Goal: Transaction & Acquisition: Purchase product/service

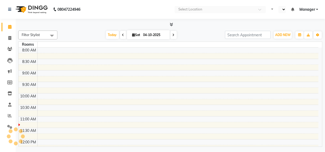
click at [205, 32] on div "Today Sat 04-10-2025" at bounding box center [141, 35] width 162 height 8
click at [9, 39] on icon at bounding box center [9, 38] width 3 height 4
select select "service"
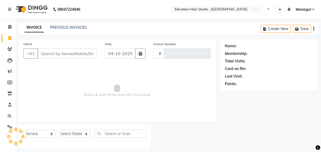
select select "en"
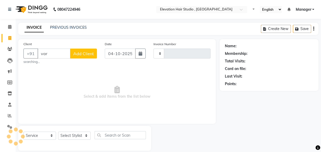
type input "varu"
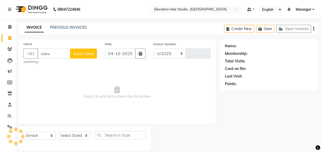
select select "6886"
type input "1032"
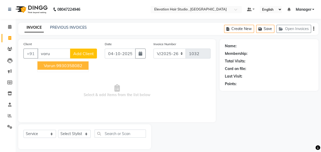
click at [52, 63] on span "Varun" at bounding box center [49, 65] width 11 height 5
type input "9930358082"
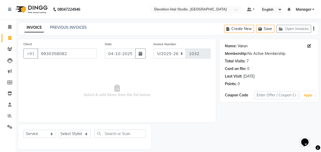
click at [238, 46] on link "Varun" at bounding box center [243, 45] width 10 height 5
drag, startPoint x: 69, startPoint y: 52, endPoint x: 1, endPoint y: 45, distance: 69.2
click at [1, 45] on app-home "08047224946 Select Location × Elevation Hair Studio , Thane West Default Panel …" at bounding box center [160, 78] width 321 height 157
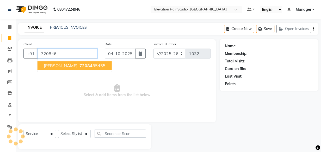
type input "7208466"
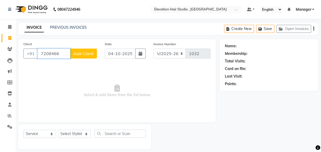
drag, startPoint x: 55, startPoint y: 53, endPoint x: 1, endPoint y: 48, distance: 54.3
click at [1, 48] on app-home "08047224946 Select Location × Elevation Hair Studio , Thane West Default Panel …" at bounding box center [160, 78] width 321 height 157
click at [68, 52] on input "7208466" at bounding box center [54, 54] width 33 height 10
drag, startPoint x: 68, startPoint y: 52, endPoint x: 1, endPoint y: 34, distance: 70.0
click at [1, 34] on app-home "08047224946 Select Location × Elevation Hair Studio , Thane West Default Panel …" at bounding box center [160, 78] width 321 height 157
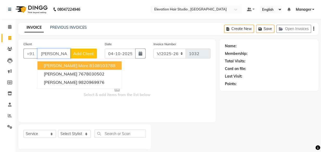
click at [89, 66] on ngb-highlight "8108103788" at bounding box center [102, 65] width 26 height 5
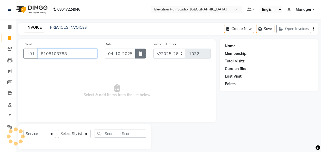
type input "8108103788"
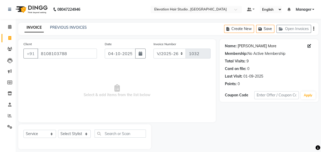
click at [247, 45] on link "[PERSON_NAME] More" at bounding box center [257, 45] width 39 height 5
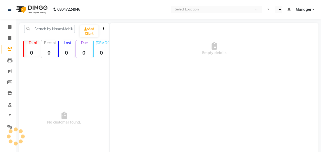
select select "en"
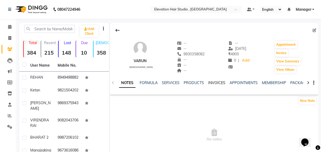
click at [215, 82] on link "INVOICES" at bounding box center [216, 82] width 17 height 5
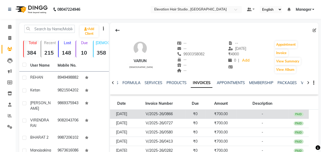
click at [184, 112] on td "V/2025-26/0866" at bounding box center [159, 114] width 52 height 9
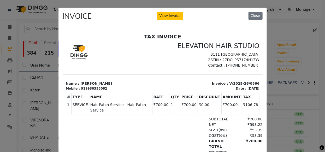
click at [289, 68] on ngb-modal-window "INVOICE View Invoice Close" at bounding box center [162, 76] width 325 height 152
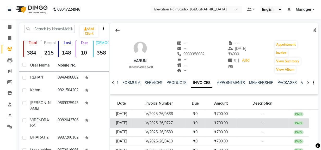
click at [206, 121] on td "₹0" at bounding box center [195, 122] width 21 height 9
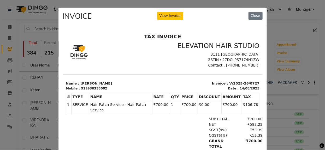
click at [300, 54] on ngb-modal-window "INVOICE View Invoice Close" at bounding box center [162, 75] width 325 height 150
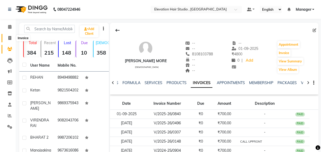
click at [10, 40] on span at bounding box center [9, 38] width 9 height 6
select select "service"
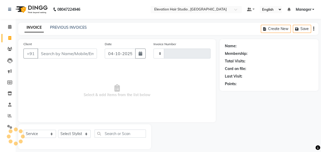
scroll to position [5, 0]
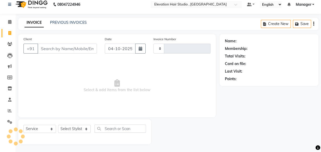
type input "1032"
select select "6886"
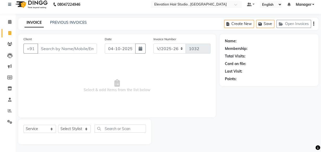
click at [56, 66] on span "Select & add items from the list below" at bounding box center [116, 86] width 187 height 52
drag, startPoint x: 41, startPoint y: 47, endPoint x: 120, endPoint y: 49, distance: 79.1
click at [120, 49] on div "Client +91 Date 04-10-2025 Invoice Number V/2025 V/2025-26 1032" at bounding box center [117, 46] width 195 height 21
click at [92, 73] on span "Select & add items from the list below" at bounding box center [116, 86] width 187 height 52
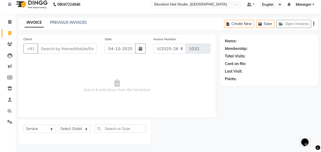
click at [67, 57] on div "Client +91" at bounding box center [60, 46] width 81 height 21
click at [62, 50] on input "Client" at bounding box center [67, 49] width 59 height 10
click at [74, 55] on div "Client +91" at bounding box center [60, 46] width 81 height 21
click at [75, 48] on input "Client" at bounding box center [67, 49] width 59 height 10
click at [55, 59] on div "Client +91 Date 04-10-2025 Invoice Number V/2025 V/2025-26 1032 Select & add it…" at bounding box center [117, 75] width 198 height 83
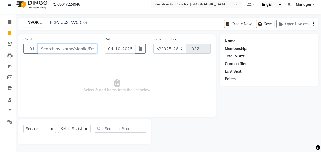
click at [63, 50] on input "Client" at bounding box center [67, 49] width 59 height 10
click at [54, 52] on input "Client" at bounding box center [67, 49] width 59 height 10
click at [54, 53] on div "Client +91" at bounding box center [60, 46] width 81 height 21
click at [51, 48] on input "Client" at bounding box center [67, 49] width 59 height 10
click at [52, 57] on div "Client +91" at bounding box center [60, 46] width 81 height 21
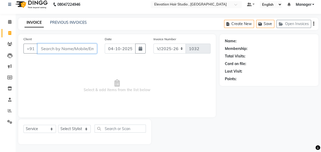
click at [48, 51] on input "Client" at bounding box center [67, 49] width 59 height 10
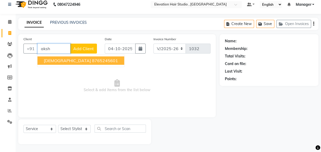
click at [77, 57] on button "LAKSHAGO SWAMINI 8765245601" at bounding box center [81, 60] width 87 height 8
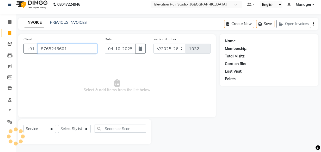
type input "8765245601"
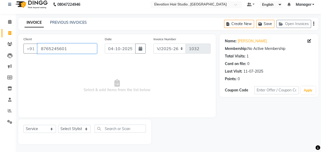
drag, startPoint x: 73, startPoint y: 50, endPoint x: 1, endPoint y: 55, distance: 72.7
click at [1, 55] on app-home "08047224946 Select Location × Elevation Hair Studio , Thane West Default Panel …" at bounding box center [160, 73] width 321 height 157
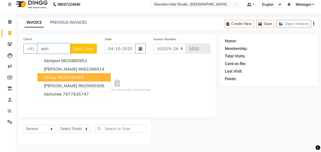
click at [82, 75] on ngb-highlight "9820240365" at bounding box center [71, 77] width 26 height 5
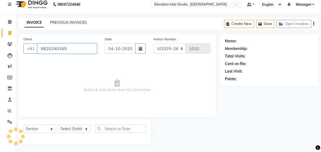
type input "9820240365"
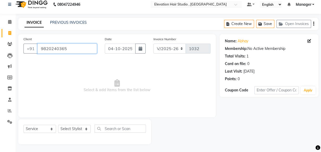
drag, startPoint x: 80, startPoint y: 49, endPoint x: 1, endPoint y: 18, distance: 85.8
click at [1, 18] on app-home "08047224946 Select Location × Elevation Hair Studio , Thane West Default Panel …" at bounding box center [160, 73] width 321 height 157
click at [9, 88] on icon at bounding box center [10, 88] width 4 height 4
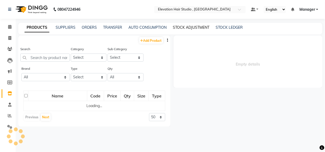
click at [185, 29] on link "STOCK ADJUSTMENT" at bounding box center [191, 27] width 37 height 5
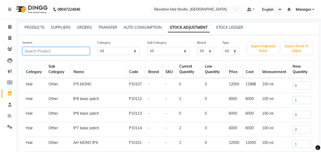
click at [62, 49] on input "text" at bounding box center [55, 51] width 67 height 8
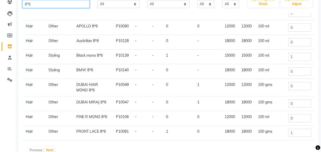
scroll to position [47, 0]
type input "8*6"
drag, startPoint x: 297, startPoint y: 100, endPoint x: 252, endPoint y: 105, distance: 44.8
click at [252, 105] on tr "Hair Other DUBAI MIRAJ 8*6 P10047 - - 0 1 18000 18000 100 gms 0" at bounding box center [169, 103] width 292 height 15
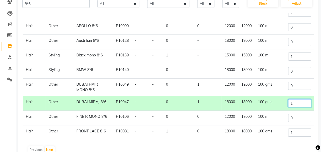
type input "1"
click at [125, 149] on div "Previous Next" at bounding box center [169, 150] width 288 height 8
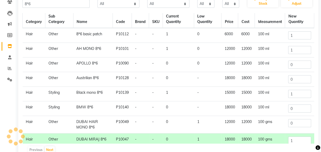
scroll to position [0, 0]
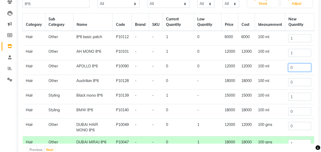
drag, startPoint x: 298, startPoint y: 68, endPoint x: 266, endPoint y: 62, distance: 32.5
click at [266, 62] on tr "Hair Other APOLLO 8*6 P10090 - - 0 0 12000 12000 100 ml 0" at bounding box center [169, 67] width 292 height 15
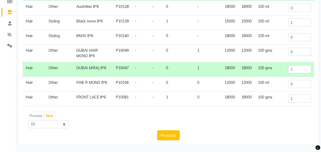
scroll to position [81, 0]
type input "1"
click at [170, 136] on button "Proceed" at bounding box center [168, 135] width 23 height 10
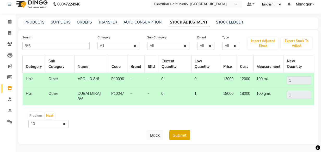
scroll to position [0, 0]
click at [175, 134] on button "Submit" at bounding box center [180, 135] width 21 height 10
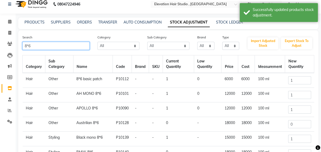
click at [25, 45] on input "8*6" at bounding box center [55, 46] width 67 height 8
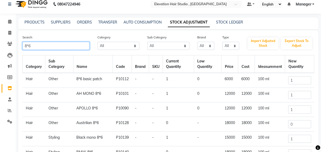
click at [26, 45] on input "8*6" at bounding box center [55, 46] width 67 height 8
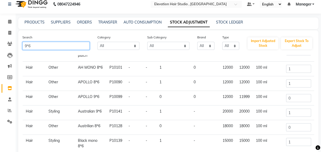
scroll to position [47, 0]
type input "9*6"
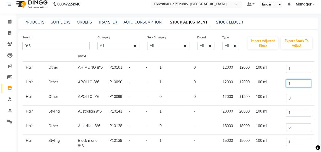
drag, startPoint x: 291, startPoint y: 85, endPoint x: 278, endPoint y: 85, distance: 13.6
click at [278, 85] on tr "Hair Other APOLLO 8*6 P10090 - - 1 0 12000 12000 100 ml 1" at bounding box center [169, 83] width 292 height 15
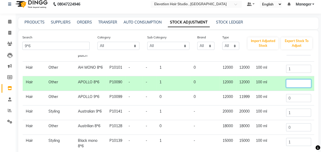
type input "1"
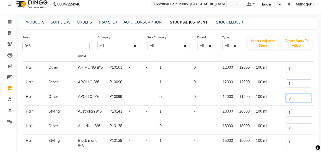
drag, startPoint x: 292, startPoint y: 99, endPoint x: 258, endPoint y: 113, distance: 36.6
click at [261, 110] on tbody "Hair Other 8*6 basic patch P10112 - - 1 0 6000 6000 100 ml 1 Hair Other 9*6 bas…" at bounding box center [169, 103] width 292 height 155
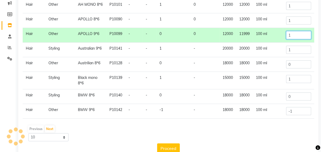
scroll to position [81, 0]
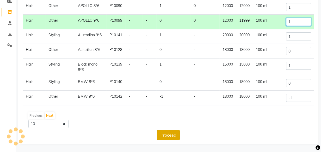
type input "1"
click at [166, 136] on button "Proceed" at bounding box center [168, 135] width 23 height 10
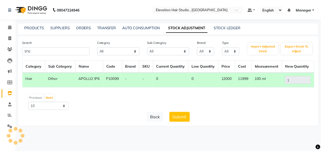
scroll to position [0, 0]
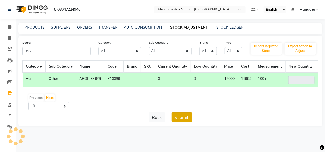
click at [182, 117] on button "Submit" at bounding box center [181, 117] width 21 height 10
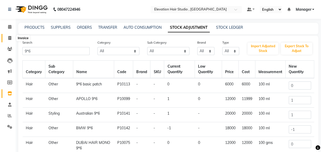
click at [5, 37] on span at bounding box center [9, 38] width 9 height 6
select select "service"
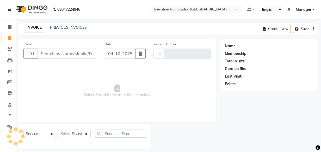
scroll to position [5, 0]
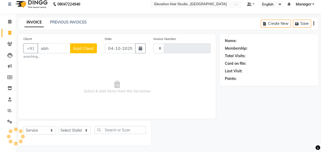
type input "abha"
type input "1032"
select select "6886"
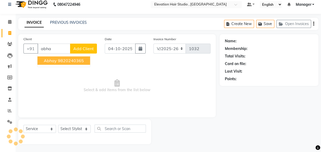
click at [58, 60] on ngb-highlight "9820240365" at bounding box center [71, 60] width 26 height 5
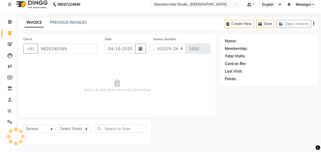
type input "9820240365"
click at [244, 39] on link "Abhay" at bounding box center [243, 40] width 11 height 5
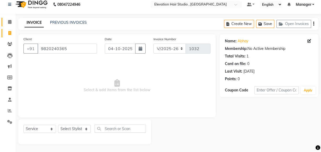
click at [8, 18] on link "Calendar" at bounding box center [8, 22] width 13 height 9
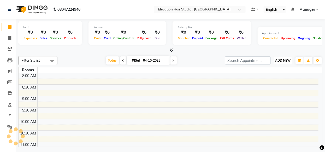
drag, startPoint x: 287, startPoint y: 59, endPoint x: 283, endPoint y: 64, distance: 6.3
click at [284, 62] on button "ADD NEW Toggle Dropdown" at bounding box center [283, 60] width 18 height 7
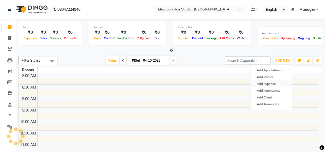
click at [271, 82] on link "Add Expense" at bounding box center [270, 83] width 41 height 7
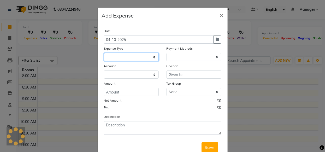
click at [132, 57] on select at bounding box center [131, 57] width 55 height 8
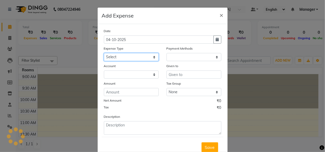
select select "1"
select select "5950"
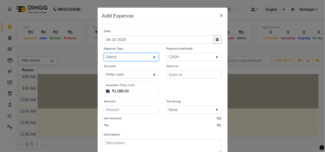
select select "8338"
drag, startPoint x: 132, startPoint y: 55, endPoint x: 220, endPoint y: 87, distance: 93.3
click at [144, 65] on div "Date 04-10-2025 Expense Type Select AC Adrak Advance Salary agarbatti anees App…" at bounding box center [162, 90] width 117 height 124
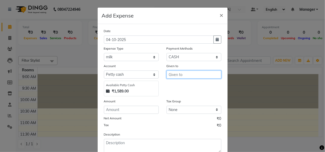
click at [173, 71] on input "text" at bounding box center [193, 74] width 55 height 8
type input "shop"
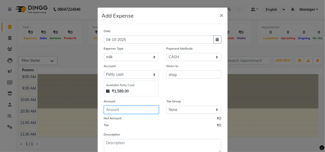
click at [146, 112] on input "number" at bounding box center [131, 110] width 55 height 8
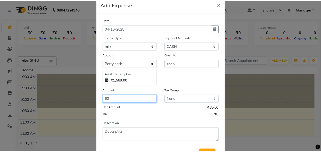
scroll to position [35, 0]
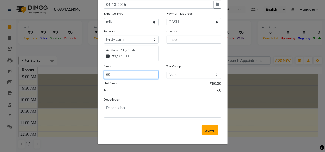
type input "60"
click at [209, 130] on span "Save" at bounding box center [210, 129] width 10 height 5
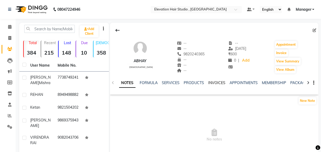
click at [219, 83] on link "INVOICES" at bounding box center [216, 82] width 17 height 5
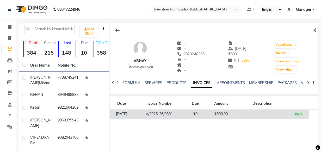
click at [219, 115] on td "₹600.00" at bounding box center [221, 114] width 31 height 9
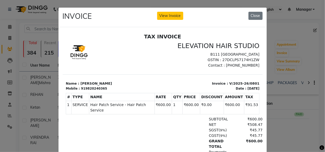
click at [300, 71] on ngb-modal-window "INVOICE View Invoice Close" at bounding box center [162, 76] width 325 height 152
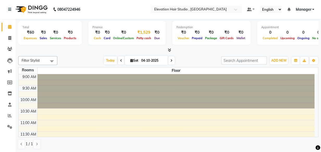
click at [142, 32] on div "₹1,529" at bounding box center [143, 32] width 17 height 6
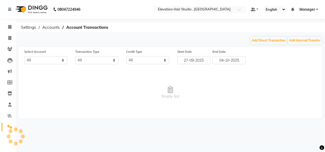
click at [195, 65] on div "Select Account All Transaction Type All Direct Internal Transfer Expense Invoic…" at bounding box center [170, 83] width 304 height 72
click at [195, 61] on input "27-09-2025" at bounding box center [193, 60] width 33 height 8
select select "9"
select select "2025"
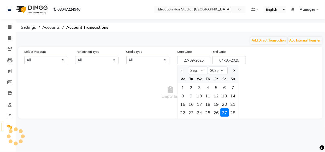
select select "5950"
click at [107, 81] on span "Empty list" at bounding box center [170, 92] width 304 height 52
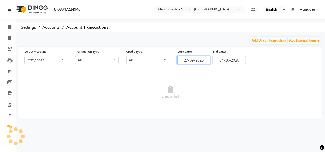
click at [192, 58] on input "27-09-2025" at bounding box center [193, 60] width 33 height 8
select select "9"
select select "2025"
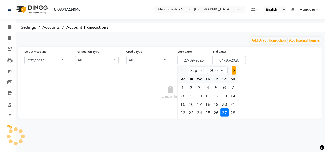
click at [232, 66] on button "Next month" at bounding box center [233, 70] width 4 height 8
select select "10"
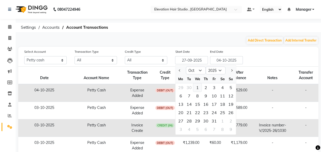
click at [198, 86] on div "1" at bounding box center [198, 87] width 8 height 8
type input "01-10-2025"
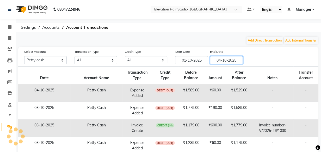
click at [224, 57] on input "04-10-2025" at bounding box center [226, 60] width 33 height 8
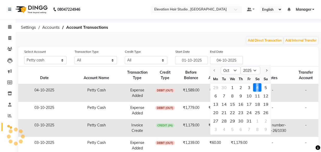
click at [257, 87] on div "4" at bounding box center [258, 87] width 8 height 8
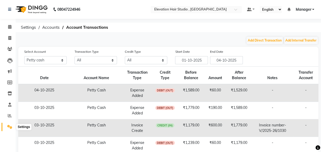
click at [11, 126] on icon at bounding box center [9, 127] width 5 height 4
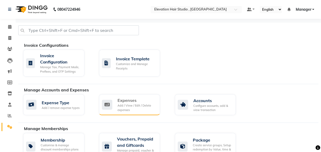
click at [112, 111] on div "Expenses Add / View / Edit / Delete expenses" at bounding box center [129, 104] width 54 height 15
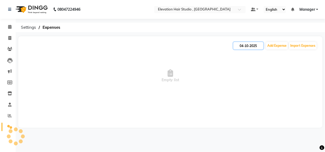
click at [242, 46] on input "04-10-2025" at bounding box center [248, 45] width 30 height 7
select select "10"
select select "2025"
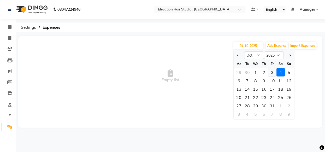
click at [273, 70] on div "3" at bounding box center [272, 72] width 8 height 8
type input "03-10-2025"
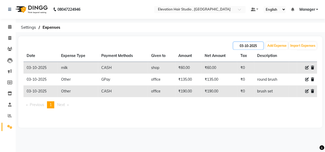
click at [239, 46] on input "03-10-2025" at bounding box center [248, 45] width 30 height 7
select select "10"
select select "2025"
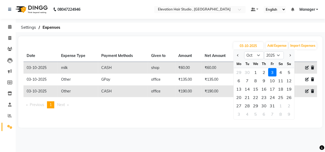
drag, startPoint x: 262, startPoint y: 71, endPoint x: 263, endPoint y: 69, distance: 2.8
click at [263, 69] on div "2" at bounding box center [264, 72] width 8 height 8
type input "02-10-2025"
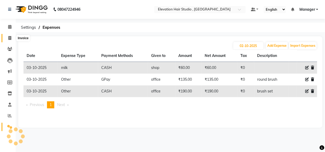
click at [8, 37] on icon at bounding box center [9, 38] width 3 height 4
select select "service"
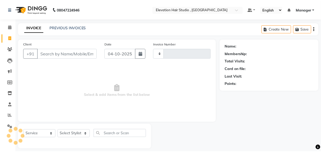
scroll to position [5, 0]
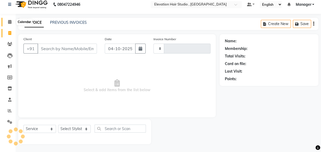
click at [9, 20] on icon at bounding box center [9, 22] width 3 height 4
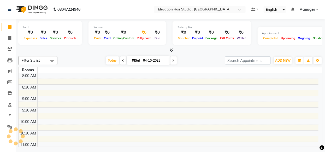
click at [138, 33] on div "₹0" at bounding box center [143, 32] width 17 height 6
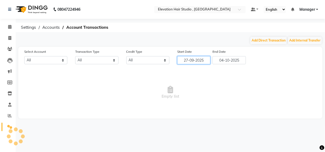
click at [195, 63] on input "27-09-2025" at bounding box center [193, 60] width 33 height 8
select select "9"
select select "2025"
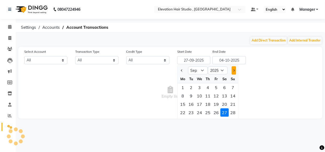
click at [232, 68] on button "Next month" at bounding box center [233, 70] width 4 height 8
select select "10"
select select "5950"
click at [201, 83] on div "1" at bounding box center [199, 87] width 8 height 8
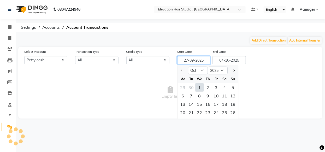
type input "01-10-2025"
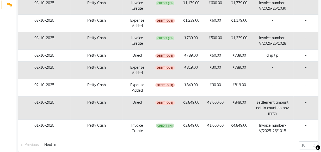
scroll to position [130, 0]
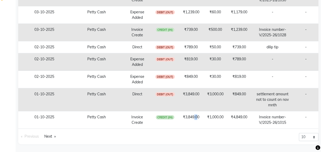
click at [197, 122] on td "₹3,849.00" at bounding box center [191, 119] width 26 height 17
click at [226, 123] on td "₹1,000.00" at bounding box center [215, 119] width 23 height 17
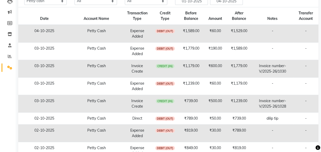
scroll to position [35, 0]
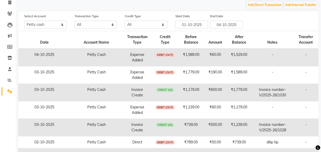
drag, startPoint x: 243, startPoint y: 53, endPoint x: 18, endPoint y: 37, distance: 225.8
click at [17, 37] on main "Add Direct Transaction Add Internal Transfer Select Account All Petty cash Defa…" at bounding box center [169, 124] width 306 height 246
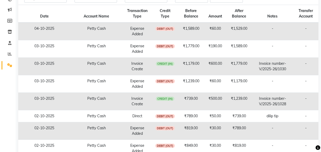
scroll to position [0, 0]
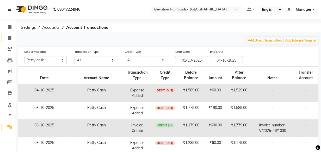
click at [12, 42] on link "Invoice" at bounding box center [8, 38] width 13 height 9
select select "service"
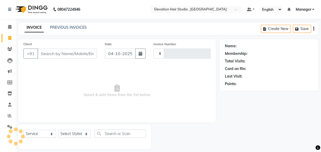
scroll to position [5, 0]
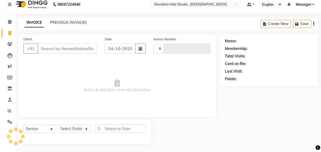
type input "1032"
select select "6886"
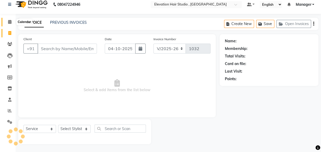
click at [13, 21] on span at bounding box center [9, 22] width 9 height 6
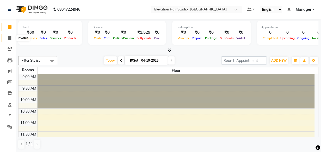
click at [11, 37] on span at bounding box center [9, 38] width 9 height 6
select select "service"
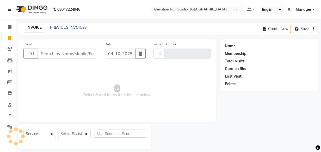
type input "1032"
select select "6886"
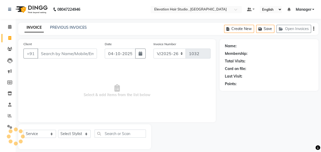
click at [52, 93] on span "Select & add items from the list below" at bounding box center [116, 91] width 187 height 52
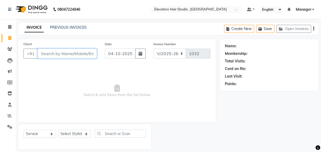
click at [70, 53] on input "Client" at bounding box center [67, 54] width 59 height 10
click at [60, 74] on span "Select & add items from the list below" at bounding box center [116, 91] width 187 height 52
click at [70, 57] on input "Client" at bounding box center [67, 54] width 59 height 10
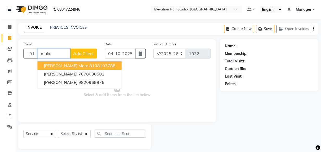
click at [67, 65] on span "Mukund More" at bounding box center [66, 65] width 45 height 5
type input "8108103788"
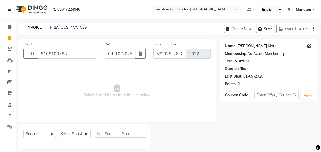
click at [241, 46] on link "Mukund More" at bounding box center [257, 45] width 39 height 5
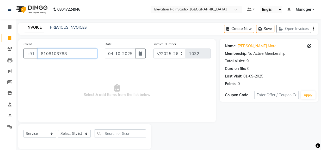
drag, startPoint x: 82, startPoint y: 54, endPoint x: 1, endPoint y: 61, distance: 81.4
click at [1, 61] on app-home "08047224946 Select Location × Elevation Hair Studio , Thane West Default Panel …" at bounding box center [160, 78] width 321 height 157
type input "\"
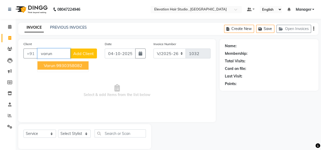
click at [61, 68] on ngb-highlight "9930358082" at bounding box center [69, 65] width 26 height 5
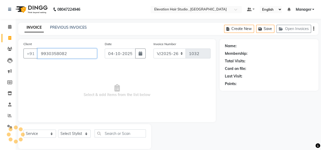
type input "9930358082"
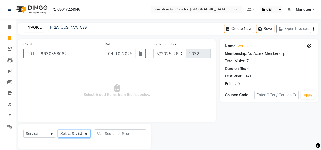
click at [84, 136] on select "Select Stylist Anish shaikh Dilip Manager mehboob sahil sameer Sanjay Sarfaraz …" at bounding box center [74, 134] width 33 height 8
select select "54147"
click at [58, 130] on select "Select Stylist Anish shaikh Dilip Manager mehboob sahil sameer Sanjay Sarfaraz …" at bounding box center [74, 134] width 33 height 8
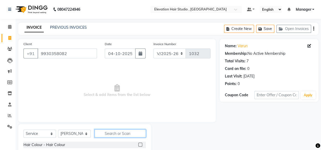
click at [117, 132] on input "text" at bounding box center [120, 133] width 51 height 8
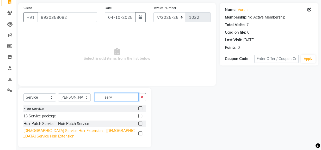
scroll to position [37, 0]
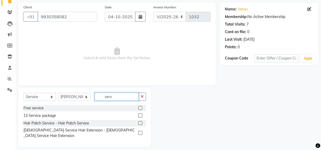
type input "serv"
click at [139, 123] on label at bounding box center [141, 123] width 4 height 4
click at [139, 123] on input "checkbox" at bounding box center [140, 123] width 3 height 3
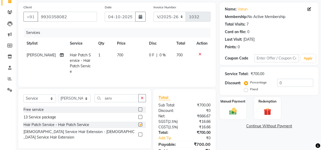
checkbox input "false"
click at [246, 111] on div "Manual Payment" at bounding box center [233, 108] width 28 height 23
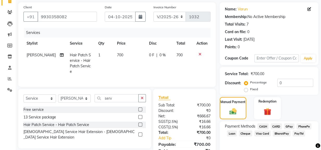
click at [290, 127] on span "GPay" at bounding box center [289, 126] width 11 height 6
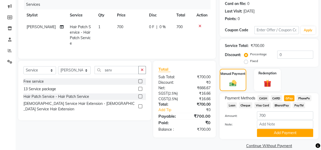
scroll to position [73, 0]
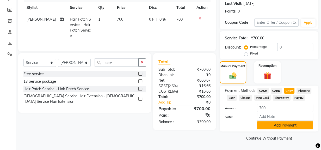
click at [284, 125] on button "Add Payment" at bounding box center [285, 125] width 56 height 8
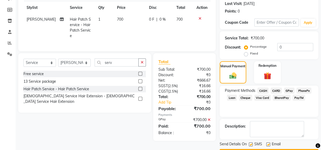
scroll to position [87, 0]
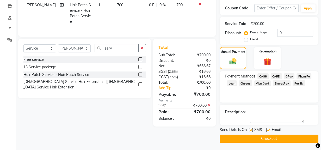
click at [269, 130] on label at bounding box center [269, 130] width 4 height 4
click at [269, 130] on input "checkbox" at bounding box center [268, 130] width 3 height 3
checkbox input "false"
click at [250, 130] on label at bounding box center [251, 130] width 4 height 4
click at [250, 130] on input "checkbox" at bounding box center [250, 130] width 3 height 3
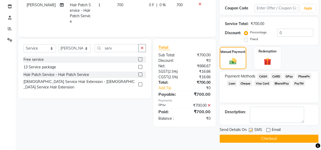
checkbox input "false"
click at [252, 139] on button "Checkout" at bounding box center [269, 139] width 99 height 8
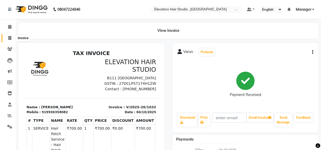
click at [9, 37] on icon at bounding box center [9, 38] width 3 height 4
select select "service"
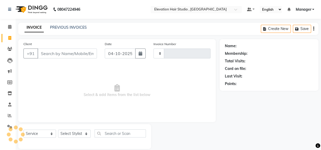
scroll to position [7, 0]
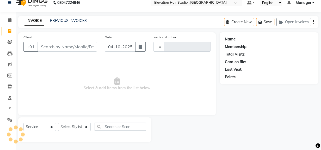
type input "1033"
select select "6886"
click at [134, 76] on span "Select & add items from the list below" at bounding box center [116, 84] width 187 height 52
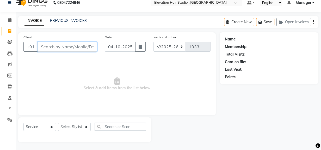
click at [51, 47] on input "Client" at bounding box center [67, 47] width 59 height 10
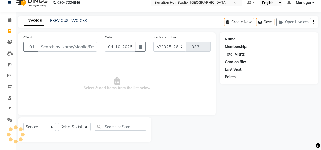
click at [56, 78] on span "Select & add items from the list below" at bounding box center [116, 84] width 187 height 52
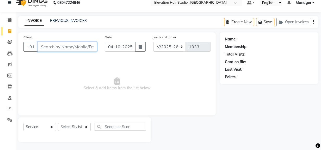
click at [79, 47] on input "Client" at bounding box center [67, 47] width 59 height 10
click at [80, 61] on span "Select & add items from the list below" at bounding box center [116, 84] width 187 height 52
drag, startPoint x: 81, startPoint y: 48, endPoint x: 81, endPoint y: 54, distance: 5.8
click at [81, 52] on div "Client +91" at bounding box center [60, 44] width 81 height 21
click at [81, 54] on div "Client +91" at bounding box center [60, 44] width 81 height 21
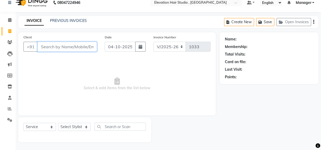
click at [81, 49] on input "Client" at bounding box center [67, 47] width 59 height 10
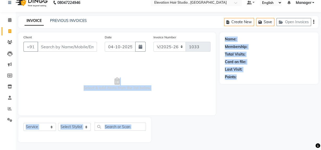
drag, startPoint x: 38, startPoint y: 57, endPoint x: 264, endPoint y: 127, distance: 236.8
click at [277, 131] on div "Client +91 Date 04-10-2025 Invoice Number V/2025 V/2025-26 1033 Select & add it…" at bounding box center [168, 87] width 308 height 110
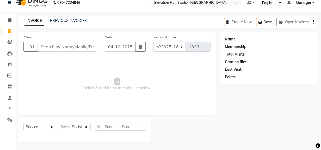
click at [169, 57] on div "Client +91 Date 04-10-2025 Invoice Number V/2025 V/2025-26 1033 Select & add it…" at bounding box center [117, 73] width 198 height 83
drag, startPoint x: 58, startPoint y: 45, endPoint x: 64, endPoint y: 47, distance: 6.5
click at [64, 47] on input "Client" at bounding box center [67, 47] width 59 height 10
click at [89, 68] on span "Select & add items from the list below" at bounding box center [116, 84] width 187 height 52
click at [73, 50] on input "Client" at bounding box center [67, 47] width 59 height 10
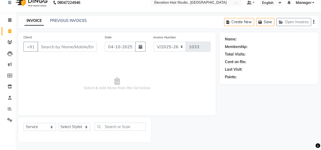
drag, startPoint x: 82, startPoint y: 89, endPoint x: 188, endPoint y: 111, distance: 108.6
click at [188, 111] on div "Client +91 Date 04-10-2025 Invoice Number V/2025 V/2025-26 1033 Select & add it…" at bounding box center [117, 73] width 198 height 83
copy span "Select & add items from the list below"
click at [160, 52] on div "Invoice Number V/2025 V/2025-26 1033" at bounding box center [182, 44] width 65 height 21
click at [132, 64] on span "Select & add items from the list below" at bounding box center [116, 84] width 187 height 52
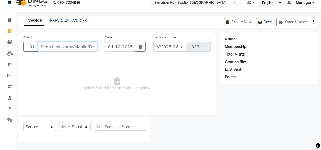
click at [88, 50] on input "Client" at bounding box center [67, 47] width 59 height 10
paste input "Select & add items f"
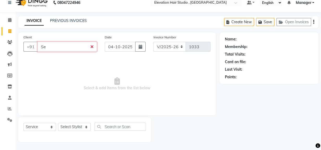
type input "S"
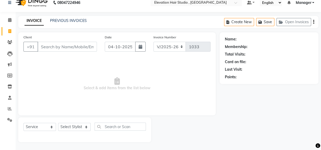
click at [103, 61] on span "Select & add items from the list below" at bounding box center [116, 84] width 187 height 52
click at [89, 46] on input "Client" at bounding box center [67, 47] width 59 height 10
click at [111, 60] on div "Client +91 Date 04-10-2025 Invoice Number V/2025 V/2025-26 1033 Select & add it…" at bounding box center [117, 73] width 198 height 83
click at [86, 47] on input "Client" at bounding box center [67, 47] width 59 height 10
click at [94, 54] on div "Client +91" at bounding box center [60, 44] width 81 height 21
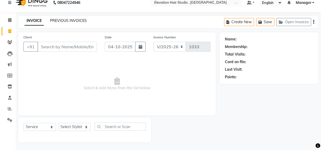
click at [69, 22] on link "PREVIOUS INVOICES" at bounding box center [68, 20] width 37 height 5
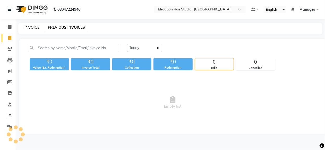
click at [32, 28] on link "INVOICE" at bounding box center [32, 27] width 15 height 5
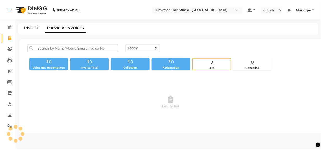
scroll to position [7, 0]
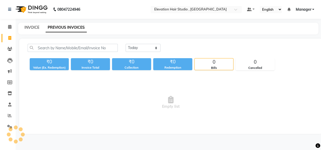
select select "service"
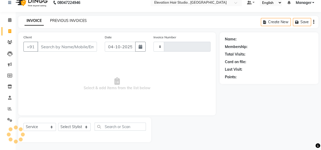
click at [66, 20] on link "PREVIOUS INVOICES" at bounding box center [68, 20] width 37 height 5
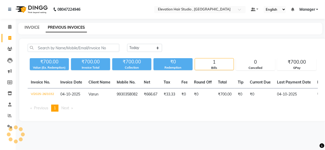
click at [34, 27] on link "INVOICE" at bounding box center [32, 27] width 15 height 5
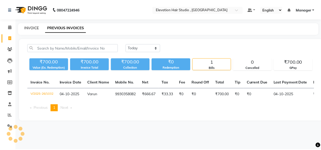
scroll to position [7, 0]
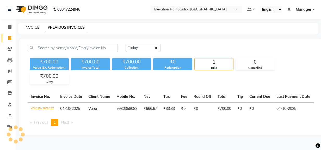
select select "service"
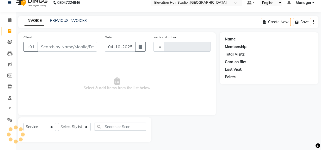
click at [138, 68] on span "Select & add items from the list below" at bounding box center [116, 84] width 187 height 52
type input "1033"
select select "6886"
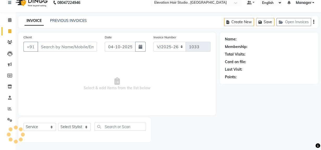
click at [188, 66] on span "Select & add items from the list below" at bounding box center [116, 84] width 187 height 52
drag, startPoint x: 225, startPoint y: 47, endPoint x: 234, endPoint y: 52, distance: 10.2
click at [234, 52] on div "Name: Membership: Total Visits: Card on file: Last Visit: Points:" at bounding box center [269, 56] width 88 height 45
click at [253, 53] on div "Total Visits:" at bounding box center [269, 54] width 88 height 5
drag, startPoint x: 231, startPoint y: 38, endPoint x: 263, endPoint y: 58, distance: 37.7
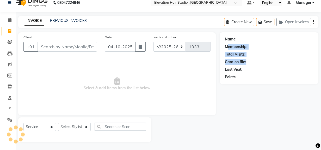
click at [263, 58] on div "Name: Membership: Total Visits: Card on file: Last Visit: Points:" at bounding box center [269, 56] width 88 height 45
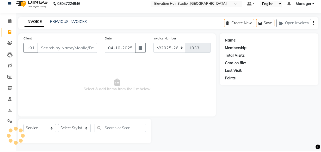
scroll to position [5, 0]
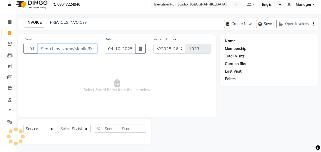
drag, startPoint x: 81, startPoint y: 44, endPoint x: 76, endPoint y: 45, distance: 4.6
click at [80, 44] on input "Client" at bounding box center [67, 49] width 59 height 10
click at [74, 56] on div "Client +91" at bounding box center [60, 46] width 81 height 21
click at [75, 48] on input "Client" at bounding box center [67, 49] width 59 height 10
click at [136, 37] on div "Date 04-10-2025" at bounding box center [125, 46] width 49 height 21
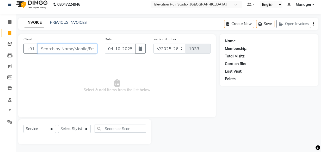
click at [70, 50] on input "Client" at bounding box center [67, 49] width 59 height 10
drag, startPoint x: 80, startPoint y: 46, endPoint x: 82, endPoint y: 50, distance: 4.1
click at [82, 50] on input "Client" at bounding box center [67, 49] width 59 height 10
click at [58, 68] on span "Select & add items from the list below" at bounding box center [116, 86] width 187 height 52
click at [87, 46] on input "Client" at bounding box center [67, 49] width 59 height 10
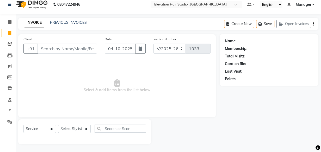
click at [81, 39] on div "Client +91" at bounding box center [60, 46] width 81 height 21
click at [88, 51] on input "Client" at bounding box center [67, 49] width 59 height 10
click at [85, 57] on div "Client +91" at bounding box center [60, 46] width 81 height 21
click at [90, 51] on input "Client" at bounding box center [67, 49] width 59 height 10
click at [79, 52] on input "Client" at bounding box center [67, 49] width 59 height 10
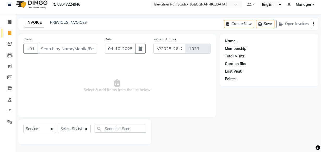
click at [74, 56] on div "Client +91" at bounding box center [60, 46] width 81 height 21
click at [77, 49] on input "Client" at bounding box center [67, 49] width 59 height 10
click at [89, 60] on span "Select & add items from the list below" at bounding box center [116, 86] width 187 height 52
click at [85, 47] on input "Client" at bounding box center [67, 49] width 59 height 10
drag, startPoint x: 79, startPoint y: 66, endPoint x: 78, endPoint y: 61, distance: 5.3
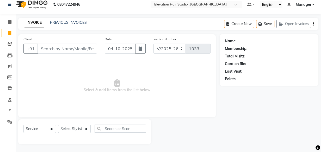
click at [82, 64] on span "Select & add items from the list below" at bounding box center [116, 86] width 187 height 52
click at [73, 52] on input "Client" at bounding box center [67, 49] width 59 height 10
click at [65, 60] on span "Select & add items from the list below" at bounding box center [116, 86] width 187 height 52
click at [64, 52] on input "Client" at bounding box center [67, 49] width 59 height 10
drag, startPoint x: 42, startPoint y: 49, endPoint x: 99, endPoint y: 51, distance: 56.7
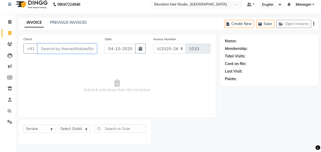
click at [99, 51] on div "Client +91" at bounding box center [60, 46] width 81 height 21
click at [90, 38] on div "Client +91" at bounding box center [60, 46] width 81 height 21
click at [89, 44] on input "Client" at bounding box center [67, 49] width 59 height 10
click at [97, 39] on div "Client +91" at bounding box center [60, 46] width 81 height 21
click at [94, 45] on input "Client" at bounding box center [67, 49] width 59 height 10
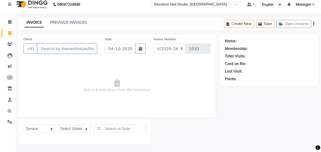
drag, startPoint x: 39, startPoint y: 48, endPoint x: 89, endPoint y: 48, distance: 50.1
click at [89, 48] on input "Client" at bounding box center [67, 49] width 59 height 10
click at [78, 64] on span "Select & add items from the list below" at bounding box center [116, 86] width 187 height 52
click at [83, 50] on input "Client" at bounding box center [67, 49] width 59 height 10
click at [91, 60] on span "Select & add items from the list below" at bounding box center [116, 86] width 187 height 52
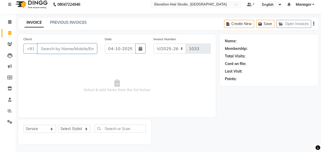
click at [53, 51] on input "Client" at bounding box center [67, 49] width 59 height 10
click at [58, 57] on div "Client +91" at bounding box center [60, 46] width 81 height 21
click at [58, 53] on input "Client" at bounding box center [67, 49] width 59 height 10
click at [58, 53] on div "Client +91" at bounding box center [60, 46] width 81 height 21
click at [59, 51] on input "Client" at bounding box center [67, 49] width 59 height 10
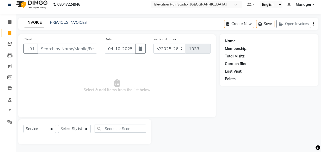
click at [59, 62] on span "Select & add items from the list below" at bounding box center [116, 86] width 187 height 52
click at [60, 50] on input "Client" at bounding box center [67, 49] width 59 height 10
click at [61, 55] on div "Client +91" at bounding box center [60, 46] width 81 height 21
click at [71, 21] on link "PREVIOUS INVOICES" at bounding box center [68, 22] width 37 height 5
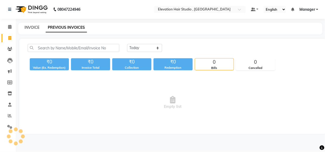
click at [32, 27] on link "INVOICE" at bounding box center [32, 27] width 15 height 5
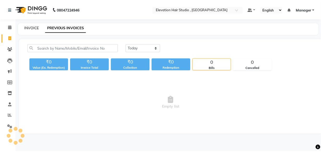
scroll to position [5, 0]
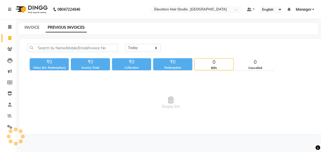
select select "service"
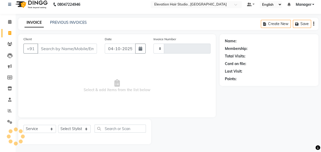
click at [63, 57] on div "Client +91" at bounding box center [60, 46] width 81 height 21
click at [62, 46] on input "Client" at bounding box center [67, 49] width 59 height 10
click at [65, 56] on div "Client +91" at bounding box center [60, 46] width 81 height 21
click at [67, 49] on input "Client" at bounding box center [67, 49] width 59 height 10
click at [65, 57] on div "Client +91" at bounding box center [60, 46] width 81 height 21
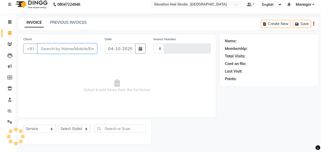
click at [73, 56] on div "Client +91" at bounding box center [60, 46] width 81 height 21
type input "][["
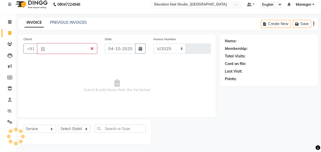
select select "6886"
type input "1033"
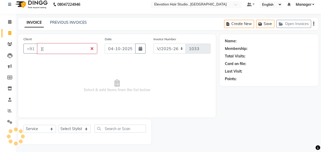
type input "]"
type input "["
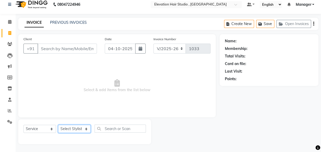
click at [90, 126] on select "Select Stylist Anish shaikh Dilip Manager mehboob sahil sameer Sanjay Sarfaraz …" at bounding box center [74, 129] width 33 height 8
click at [129, 85] on span "Select & add items from the list below" at bounding box center [116, 86] width 187 height 52
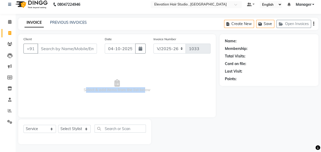
drag, startPoint x: 80, startPoint y: 92, endPoint x: 143, endPoint y: 104, distance: 65.2
click at [143, 104] on span "Select & add items from the list below" at bounding box center [116, 86] width 187 height 52
click at [149, 104] on span "Select & add items from the list below" at bounding box center [116, 86] width 187 height 52
drag, startPoint x: 85, startPoint y: 91, endPoint x: 213, endPoint y: 112, distance: 130.3
click at [213, 112] on div "Client +91 Date 04-10-2025 Invoice Number V/2025 V/2025-26 1033 Select & add it…" at bounding box center [117, 75] width 198 height 83
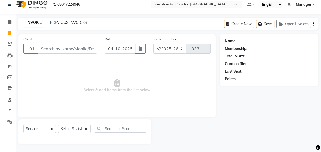
click at [170, 86] on span "Select & add items from the list below" at bounding box center [116, 86] width 187 height 52
drag, startPoint x: 86, startPoint y: 44, endPoint x: 83, endPoint y: 72, distance: 27.6
click at [83, 72] on div "Client +91 Date 04-10-2025 Invoice Number V/2025 V/2025-26 1033 Select & add it…" at bounding box center [117, 75] width 198 height 83
drag, startPoint x: 117, startPoint y: 65, endPoint x: 114, endPoint y: 65, distance: 2.9
click at [119, 64] on span "Select & add items from the list below" at bounding box center [116, 86] width 187 height 52
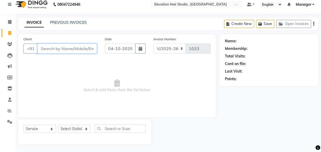
click at [94, 50] on input "Client" at bounding box center [67, 49] width 59 height 10
click at [74, 23] on link "PREVIOUS INVOICES" at bounding box center [68, 22] width 37 height 5
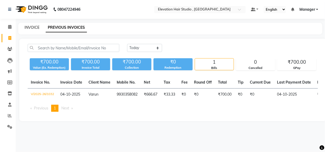
click at [28, 27] on link "INVOICE" at bounding box center [32, 27] width 15 height 5
select select "service"
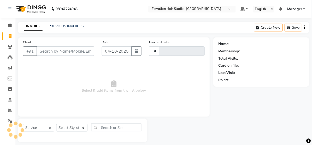
scroll to position [5, 0]
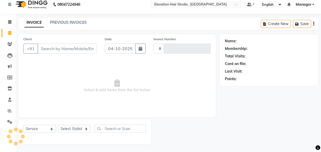
type input "1033"
select select "6886"
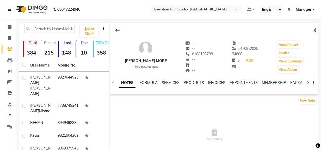
click at [217, 82] on link "INVOICES" at bounding box center [216, 82] width 17 height 5
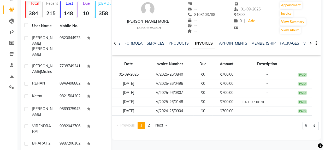
scroll to position [47, 0]
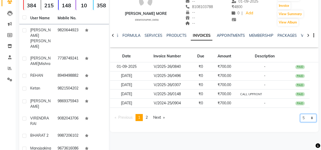
click at [309, 120] on select "5 10 50 100 500" at bounding box center [309, 118] width 16 height 8
select select "500"
click at [301, 122] on select "5 10 50 100 500" at bounding box center [309, 118] width 16 height 8
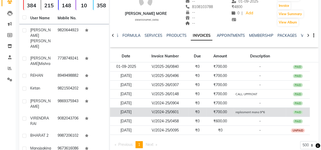
click at [249, 114] on td "replesment mono 9*6" at bounding box center [260, 111] width 52 height 9
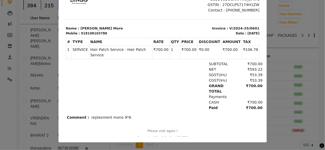
scroll to position [54, 0]
drag, startPoint x: 86, startPoint y: 112, endPoint x: 230, endPoint y: 138, distance: 146.4
click at [230, 138] on html "TAX INVOICE ELEVATION HAIR STUDIO B111 3rd floor highstreet mall Kapurbawadi GS…" at bounding box center [162, 59] width 200 height 166
drag, startPoint x: 176, startPoint y: 101, endPoint x: 176, endPoint y: 105, distance: 3.1
click at [176, 105] on div "Paid ₹700.00" at bounding box center [194, 107] width 135 height 5
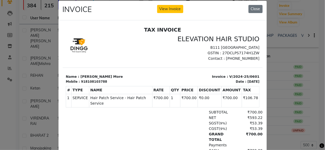
scroll to position [7, 0]
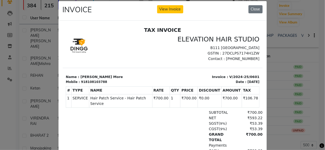
click at [309, 25] on ngb-modal-window "INVOICE View Invoice Close" at bounding box center [162, 75] width 325 height 150
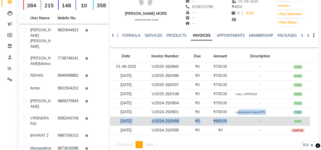
click at [244, 118] on tbody "01-09-2025 V/2025-26/0840 ₹0 ₹700.00 - PAID 05-07-2025 V/2025-26/0496 ₹0 ₹700.0…" at bounding box center [214, 98] width 209 height 73
click at [239, 118] on td "-" at bounding box center [260, 121] width 52 height 9
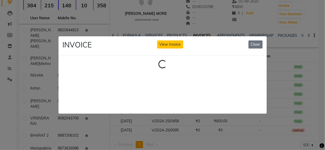
click at [218, 146] on ngb-modal-window "INVOICE View Invoice Close Loading..." at bounding box center [162, 75] width 325 height 150
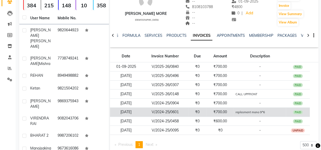
click at [240, 115] on td "replesment mono 9*6" at bounding box center [260, 111] width 52 height 9
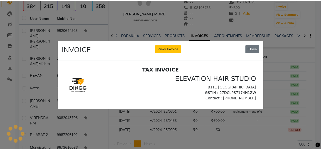
scroll to position [0, 0]
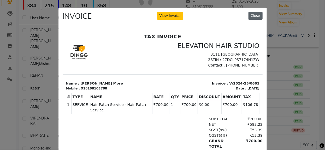
click at [257, 15] on button "Close" at bounding box center [255, 16] width 14 height 8
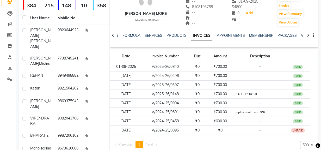
click at [248, 138] on div "Date Invoice Number Due Amount Description 01-09-2025 V/2025-26/0840 ₹0 ₹700.00…" at bounding box center [214, 94] width 209 height 90
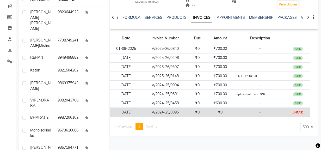
scroll to position [94, 0]
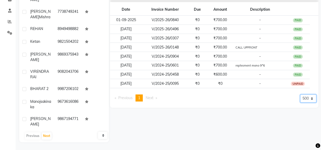
click at [306, 99] on select "5 10 50 100 500" at bounding box center [309, 98] width 16 height 8
click at [301, 94] on select "5 10 50 100 500" at bounding box center [309, 98] width 16 height 8
click at [314, 101] on select "5 10 50 100 500" at bounding box center [309, 98] width 16 height 8
click at [296, 131] on div "Mukund More male -- -- 8108103788 -- -- -- -- 01-09-2025 ₹ 4800 0 | Add Appoint…" at bounding box center [214, 35] width 210 height 213
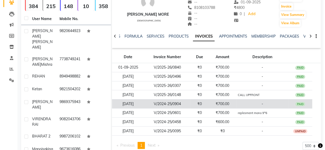
scroll to position [70, 0]
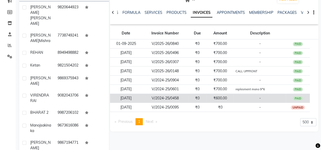
click at [216, 98] on td "₹600.00" at bounding box center [220, 98] width 27 height 9
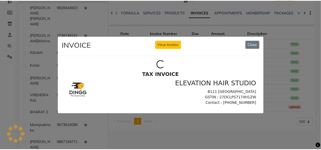
scroll to position [0, 0]
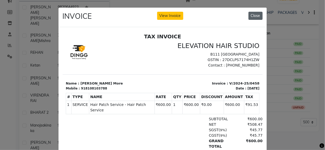
click at [250, 16] on button "Close" at bounding box center [255, 16] width 14 height 8
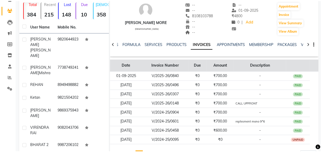
scroll to position [47, 0]
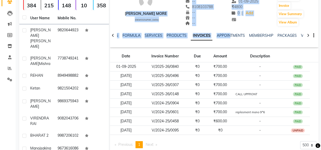
drag, startPoint x: 110, startPoint y: 12, endPoint x: 242, endPoint y: 45, distance: 136.2
click at [242, 45] on div "Mukund More male -- -- 8108103788 -- -- -- -- 01-09-2025 ₹ 4800 0 | Add Appoint…" at bounding box center [214, 11] width 209 height 72
click at [266, 18] on div "Mukund More male -- -- 8108103788 -- -- -- -- 01-09-2025 ₹ 4800 0 | Add Appoint…" at bounding box center [214, 7] width 209 height 39
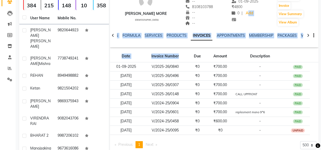
drag, startPoint x: 240, startPoint y: 11, endPoint x: 180, endPoint y: 41, distance: 66.6
click at [181, 43] on div "Mukund More male -- -- 8108103788 -- -- -- -- 01-09-2025 ₹ 4800 0 | Add Appoint…" at bounding box center [214, 11] width 209 height 72
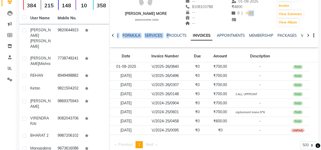
click at [181, 42] on div "NOTES FORMULA SERVICES PRODUCTS INVOICES APPOINTMENTS MEMBERSHIP PACKAGES VOUCH…" at bounding box center [210, 39] width 186 height 12
click at [200, 16] on div "--" at bounding box center [200, 17] width 28 height 5
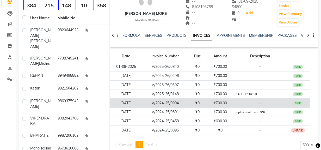
drag, startPoint x: 231, startPoint y: 104, endPoint x: 230, endPoint y: 101, distance: 3.2
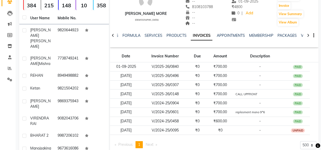
drag, startPoint x: 230, startPoint y: 101, endPoint x: 220, endPoint y: 41, distance: 60.3
click at [220, 41] on div "NOTES FORMULA SERVICES PRODUCTS INVOICES APPOINTMENTS MEMBERSHIP PACKAGES VOUCH…" at bounding box center [208, 38] width 178 height 10
drag, startPoint x: 209, startPoint y: 67, endPoint x: 203, endPoint y: 47, distance: 21.1
click at [203, 47] on div "Mukund More male -- -- 8108103788 -- -- -- -- 01-09-2025 ₹ 4800 0 | Add Appoint…" at bounding box center [214, 64] width 209 height 179
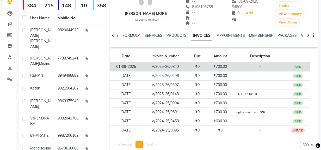
click at [200, 67] on td "₹0" at bounding box center [197, 66] width 18 height 9
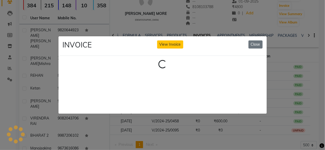
drag, startPoint x: 200, startPoint y: 67, endPoint x: 221, endPoint y: 21, distance: 50.4
click at [222, 21] on ngb-modal-window "INVOICE View Invoice Close Loading..." at bounding box center [162, 75] width 325 height 150
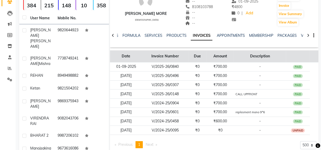
click at [248, 59] on th "Description" at bounding box center [260, 56] width 52 height 12
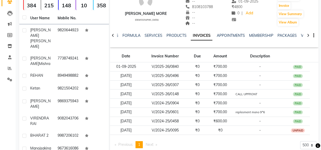
drag, startPoint x: 248, startPoint y: 59, endPoint x: 203, endPoint y: 47, distance: 46.7
click at [203, 47] on div "Mukund More male -- -- 8108103788 -- -- -- -- 01-09-2025 ₹ 4800 0 | Add Appoint…" at bounding box center [214, 64] width 209 height 179
click at [250, 39] on div "NOTES FORMULA SERVICES PRODUCTS INVOICES APPOINTMENTS MEMBERSHIP PACKAGES VOUCH…" at bounding box center [208, 38] width 178 height 10
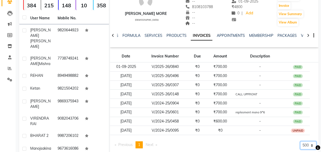
click at [312, 146] on select "5 10 50 100 500" at bounding box center [309, 145] width 16 height 8
click at [248, 143] on div "Previous page 1 / 1 You're on page 1 Next page 5 10 50 100 500" at bounding box center [214, 146] width 205 height 11
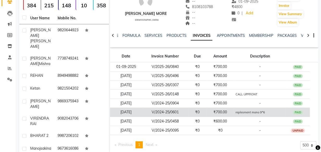
click at [203, 109] on td "₹0" at bounding box center [197, 111] width 18 height 9
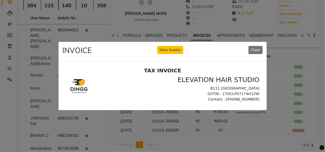
scroll to position [0, 0]
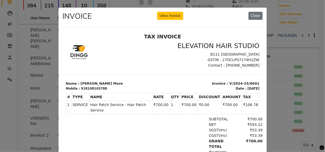
click at [293, 21] on ngb-modal-window "INVOICE View Invoice Close" at bounding box center [162, 76] width 325 height 152
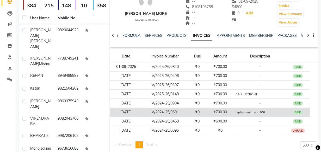
click at [264, 111] on small "replesment mono 9*6" at bounding box center [250, 112] width 29 height 4
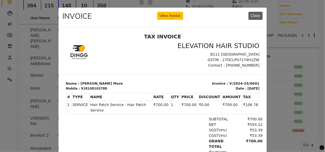
drag, startPoint x: 255, startPoint y: 19, endPoint x: 256, endPoint y: 14, distance: 5.4
click at [255, 17] on button "Close" at bounding box center [255, 16] width 14 height 8
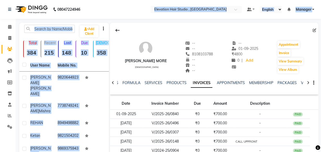
drag, startPoint x: 146, startPoint y: 9, endPoint x: 229, endPoint y: 34, distance: 86.9
click at [231, 32] on app-home "08047224946 Select Location × Elevation Hair Studio , Thane West Default Panel …" at bounding box center [160, 123] width 321 height 246
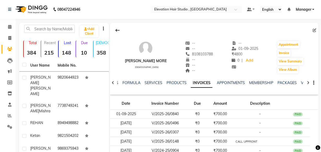
click at [222, 36] on div "Mukund More male -- -- 8108103788 -- -- -- -- 01-09-2025 ₹ 4800 0 | Add Appoint…" at bounding box center [214, 54] width 209 height 39
click at [133, 29] on div at bounding box center [214, 30] width 209 height 10
drag, startPoint x: 10, startPoint y: 37, endPoint x: 84, endPoint y: 3, distance: 82.1
click at [10, 37] on icon at bounding box center [9, 38] width 3 height 4
select select "service"
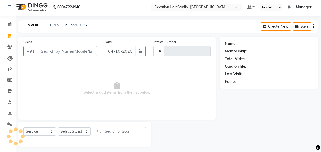
scroll to position [5, 0]
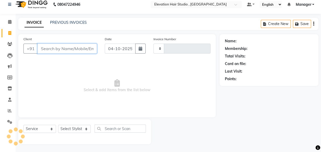
type input "1034"
select select "6886"
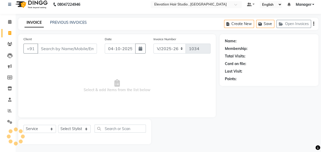
click at [47, 60] on span "Select & add items from the list below" at bounding box center [116, 86] width 187 height 52
click at [62, 51] on input "Client" at bounding box center [67, 49] width 59 height 10
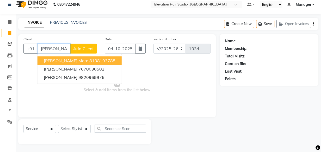
click at [93, 60] on ngb-highlight "8108103788" at bounding box center [102, 60] width 26 height 5
type input "8108103788"
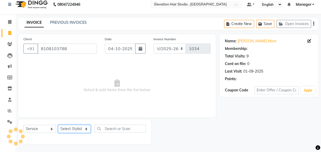
click at [79, 130] on select "Select Stylist Anish shaikh Dilip Manager mehboob sahil sameer Sanjay Sarfaraz …" at bounding box center [74, 129] width 33 height 8
select select "68492"
click at [58, 125] on select "Select Stylist Anish shaikh Dilip Manager mehboob sahil sameer Sanjay Sarfaraz …" at bounding box center [74, 129] width 33 height 8
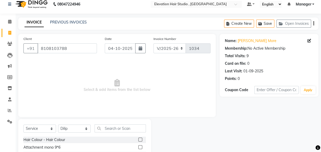
click at [113, 126] on input "text" at bounding box center [120, 128] width 51 height 8
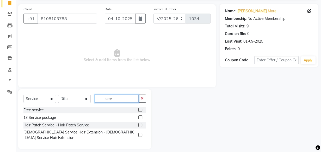
scroll to position [35, 0]
type input "serv"
click at [140, 123] on label at bounding box center [141, 125] width 4 height 4
click at [140, 123] on input "checkbox" at bounding box center [140, 124] width 3 height 3
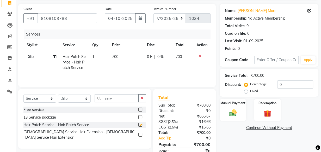
checkbox input "false"
click at [241, 112] on div "Manual Payment" at bounding box center [233, 109] width 28 height 23
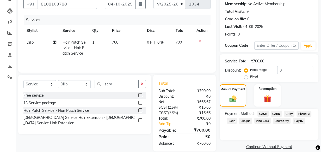
scroll to position [57, 0]
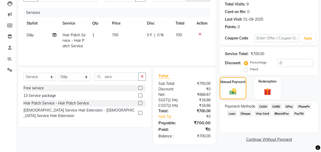
click at [290, 106] on span "GPay" at bounding box center [289, 106] width 11 height 6
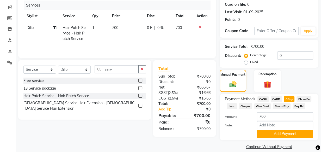
scroll to position [71, 0]
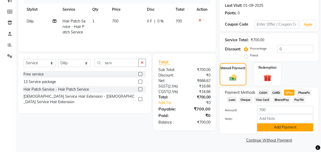
click at [285, 126] on button "Add Payment" at bounding box center [285, 127] width 56 height 8
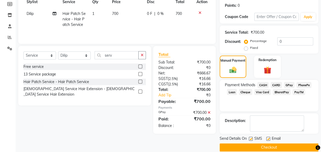
scroll to position [85, 0]
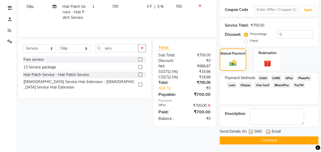
click at [268, 130] on label at bounding box center [269, 132] width 4 height 4
click at [268, 130] on input "checkbox" at bounding box center [268, 131] width 3 height 3
checkbox input "false"
click at [253, 132] on label at bounding box center [251, 132] width 4 height 4
click at [253, 132] on input "checkbox" at bounding box center [250, 131] width 3 height 3
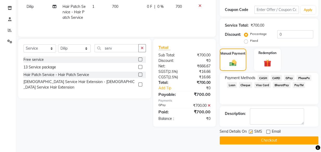
checkbox input "false"
click at [255, 142] on button "Checkout" at bounding box center [269, 140] width 99 height 8
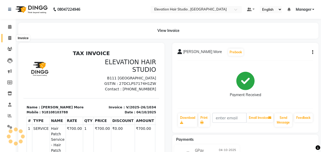
click at [9, 35] on span at bounding box center [9, 38] width 9 height 6
select select "service"
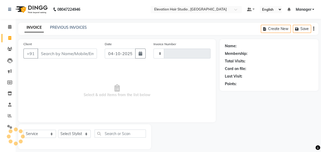
scroll to position [5, 0]
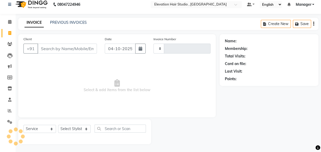
type input "1035"
select select "6886"
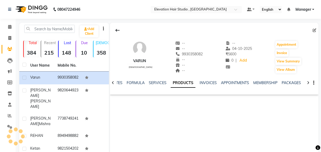
click at [203, 84] on link "INVOICES" at bounding box center [208, 82] width 17 height 5
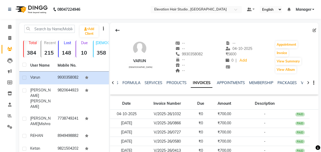
drag, startPoint x: 230, startPoint y: 83, endPoint x: 211, endPoint y: 71, distance: 21.7
click at [211, 71] on div "Varun male -- -- 9930358082 -- -- -- -- 04-10-2025 ₹ 5600 0 | Add Appointment I…" at bounding box center [214, 54] width 209 height 39
click at [228, 83] on link "APPOINTMENTS" at bounding box center [231, 82] width 28 height 5
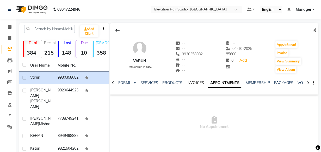
click at [195, 83] on link "INVOICES" at bounding box center [195, 82] width 17 height 5
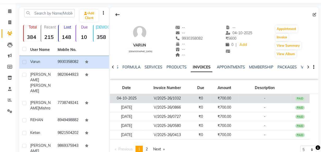
scroll to position [23, 0]
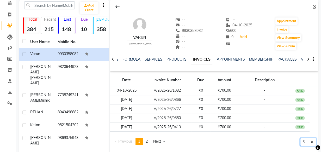
click at [308, 141] on select "5 10 50 100 500" at bounding box center [309, 142] width 16 height 8
select select "500"
click at [301, 146] on select "5 10 50 100 500" at bounding box center [309, 142] width 16 height 8
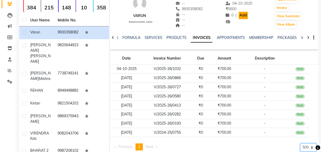
scroll to position [0, 0]
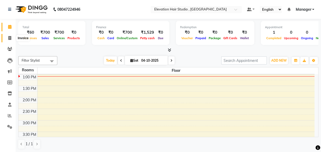
click at [8, 39] on span at bounding box center [9, 38] width 9 height 6
select select "service"
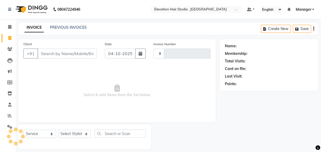
type input "1033"
select select "6886"
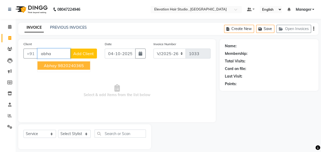
click at [69, 65] on ngb-highlight "9820240365" at bounding box center [71, 65] width 26 height 5
type input "9820240365"
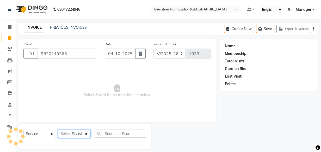
click at [67, 134] on select "Select Stylist Anish shaikh Dilip Manager mehboob sahil sameer Sanjay Sarfaraz …" at bounding box center [74, 134] width 33 height 8
select select "54147"
click at [58, 130] on select "Select Stylist Anish shaikh Dilip Manager mehboob sahil sameer Sanjay Sarfaraz …" at bounding box center [74, 134] width 33 height 8
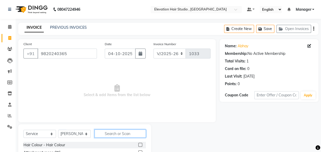
click at [107, 133] on input "text" at bounding box center [120, 133] width 51 height 8
type input "s"
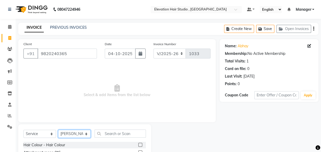
drag, startPoint x: 74, startPoint y: 137, endPoint x: 78, endPoint y: 136, distance: 3.8
click at [76, 136] on select "Select Stylist Anish shaikh Dilip Manager mehboob sahil sameer Sanjay Sarfaraz …" at bounding box center [74, 134] width 33 height 8
click at [58, 130] on select "Select Stylist Anish shaikh Dilip Manager mehboob sahil sameer Sanjay Sarfaraz …" at bounding box center [74, 134] width 33 height 8
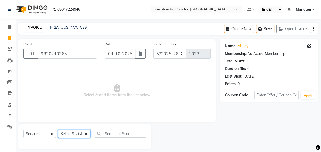
click at [80, 130] on select "Select Stylist Anish shaikh Dilip Manager mehboob sahil sameer Sanjay Sarfaraz …" at bounding box center [74, 134] width 33 height 8
select select "54147"
click at [58, 130] on select "Select Stylist Anish shaikh Dilip Manager mehboob sahil sameer Sanjay Sarfaraz …" at bounding box center [74, 134] width 33 height 8
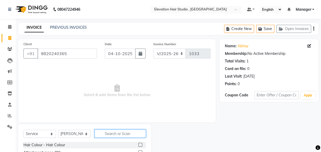
click at [114, 131] on input "text" at bounding box center [120, 133] width 51 height 8
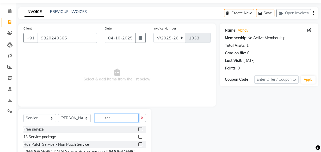
scroll to position [35, 0]
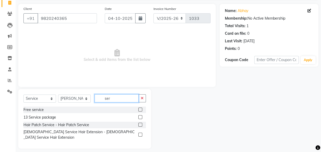
type input "ser"
click at [139, 125] on label at bounding box center [141, 125] width 4 height 4
click at [139, 125] on input "checkbox" at bounding box center [140, 124] width 3 height 3
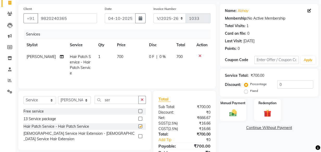
checkbox input "false"
click at [117, 56] on span "700" at bounding box center [120, 56] width 6 height 5
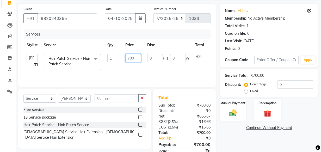
click at [130, 57] on input "700" at bounding box center [133, 58] width 16 height 8
type input "600"
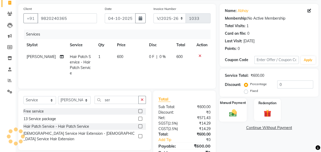
drag, startPoint x: 224, startPoint y: 104, endPoint x: 228, endPoint y: 103, distance: 3.4
click at [227, 104] on label "Manual Payment" at bounding box center [233, 102] width 26 height 5
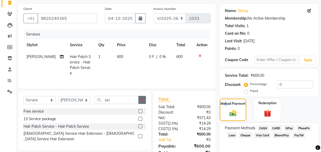
click at [143, 100] on button "button" at bounding box center [143, 100] width 8 height 8
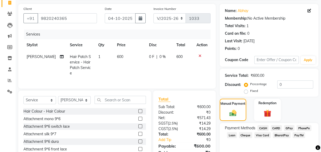
click at [260, 125] on span "CASH" at bounding box center [263, 128] width 11 height 6
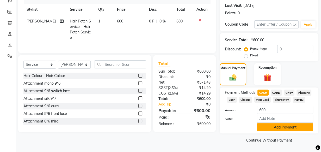
click at [274, 126] on button "Add Payment" at bounding box center [285, 127] width 56 height 8
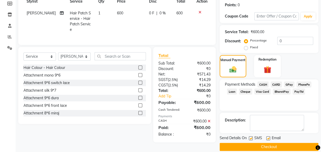
scroll to position [85, 0]
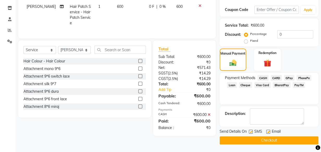
click at [269, 132] on label at bounding box center [269, 132] width 4 height 4
click at [269, 132] on input "checkbox" at bounding box center [268, 131] width 3 height 3
checkbox input "false"
click at [250, 132] on label at bounding box center [251, 132] width 4 height 4
click at [250, 132] on input "checkbox" at bounding box center [250, 131] width 3 height 3
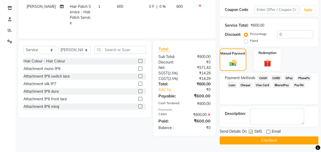
checkbox input "false"
click at [258, 142] on button "Checkout" at bounding box center [269, 140] width 99 height 8
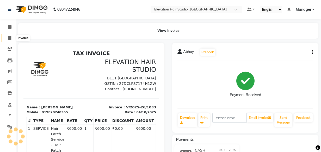
click at [8, 40] on icon at bounding box center [9, 38] width 3 height 4
select select "service"
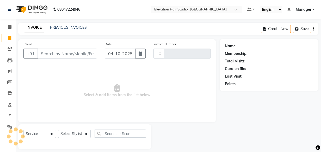
scroll to position [5, 0]
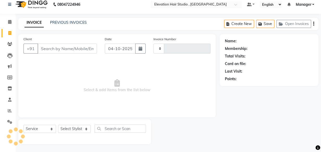
type input "1034"
select select "6886"
click at [94, 108] on span "Select & add items from the list below" at bounding box center [116, 86] width 187 height 52
click at [56, 65] on span "Select & add items from the list below" at bounding box center [116, 86] width 187 height 52
click at [146, 65] on span "Select & add items from the list below" at bounding box center [116, 86] width 187 height 52
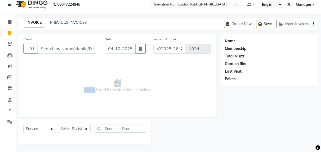
drag, startPoint x: 94, startPoint y: 76, endPoint x: 67, endPoint y: 62, distance: 30.2
click at [93, 76] on span "Select & add items from the list below" at bounding box center [116, 86] width 187 height 52
click at [54, 82] on span "Select & add items from the list below" at bounding box center [116, 86] width 187 height 52
click at [57, 50] on input "Client" at bounding box center [67, 49] width 59 height 10
click at [8, 18] on link "Calendar" at bounding box center [8, 22] width 13 height 9
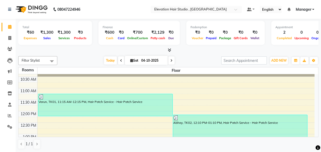
scroll to position [23, 0]
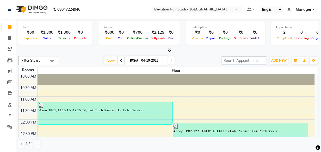
click at [171, 60] on icon at bounding box center [172, 60] width 2 height 3
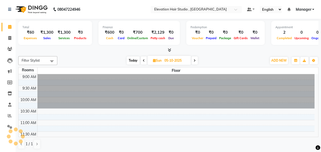
scroll to position [92, 0]
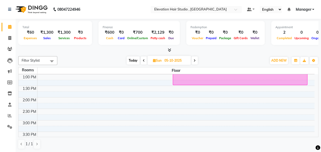
drag, startPoint x: 143, startPoint y: 58, endPoint x: 140, endPoint y: 61, distance: 4.6
click at [142, 58] on span at bounding box center [144, 60] width 6 height 8
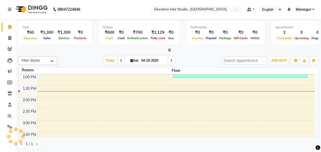
click at [171, 57] on span at bounding box center [172, 60] width 6 height 8
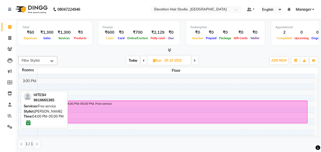
scroll to position [139, 0]
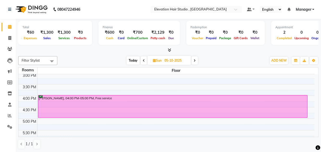
click at [142, 59] on span at bounding box center [144, 60] width 6 height 8
type input "04-10-2025"
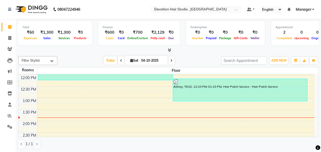
scroll to position [44, 0]
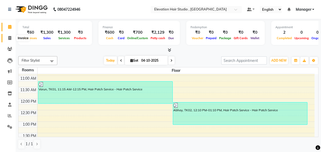
click at [9, 40] on span at bounding box center [9, 38] width 9 height 6
select select "service"
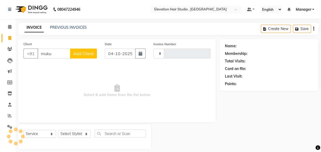
type input "mukun"
type input "1034"
type input "mukund"
select select "6886"
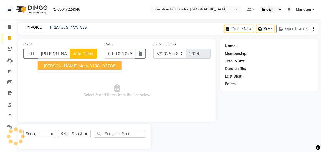
click at [89, 65] on ngb-highlight "8108103788" at bounding box center [102, 65] width 26 height 5
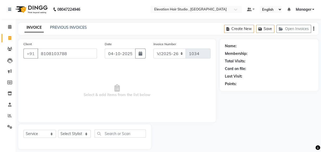
type input "8108103788"
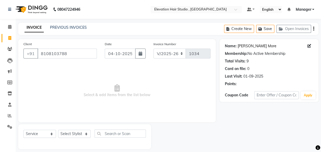
click at [242, 44] on link "Mukund More" at bounding box center [257, 45] width 39 height 5
click at [244, 44] on link "Mukund More" at bounding box center [257, 45] width 39 height 5
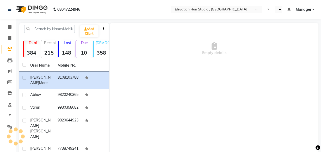
select select "en"
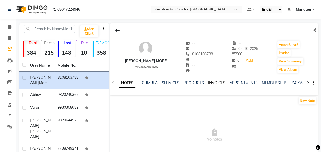
click at [218, 84] on link "INVOICES" at bounding box center [216, 82] width 17 height 5
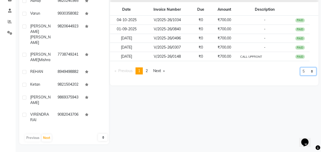
drag, startPoint x: 306, startPoint y: 71, endPoint x: 304, endPoint y: 73, distance: 3.0
click at [306, 71] on select "5 10 50 100 500" at bounding box center [309, 71] width 16 height 8
select select "500"
click at [301, 75] on select "5 10 50 100 500" at bounding box center [309, 71] width 16 height 8
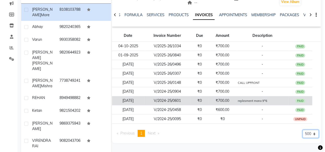
scroll to position [94, 0]
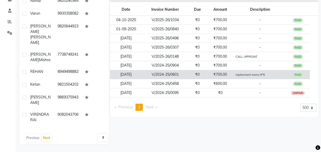
click at [204, 72] on td "₹0" at bounding box center [197, 74] width 18 height 9
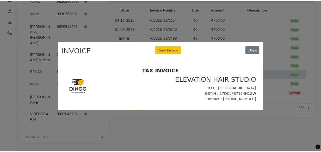
scroll to position [0, 0]
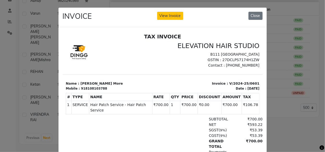
click at [277, 40] on ngb-modal-window "INVOICE View Invoice Close" at bounding box center [162, 76] width 325 height 152
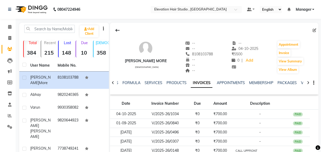
scroll to position [94, 0]
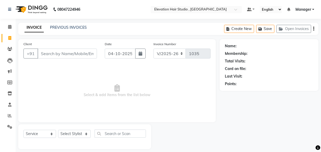
select select "6886"
select select "service"
